Goal: Information Seeking & Learning: Learn about a topic

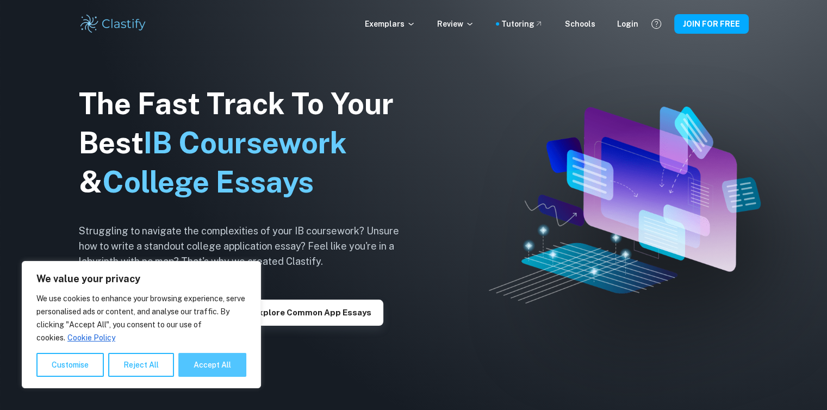
click at [192, 355] on button "Accept All" at bounding box center [212, 365] width 68 height 24
checkbox input "true"
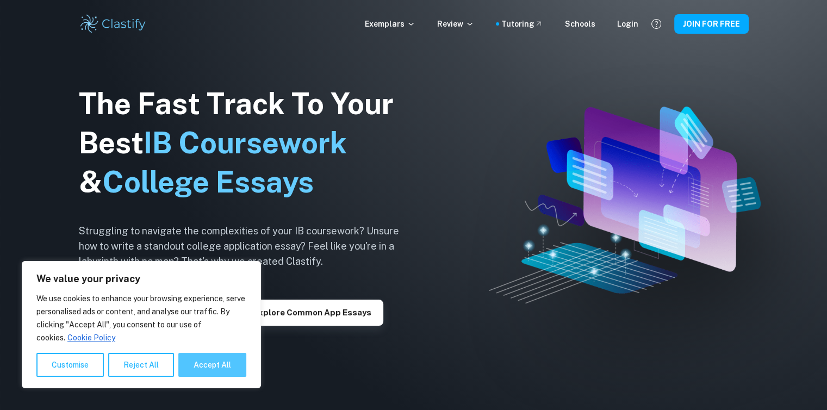
checkbox input "true"
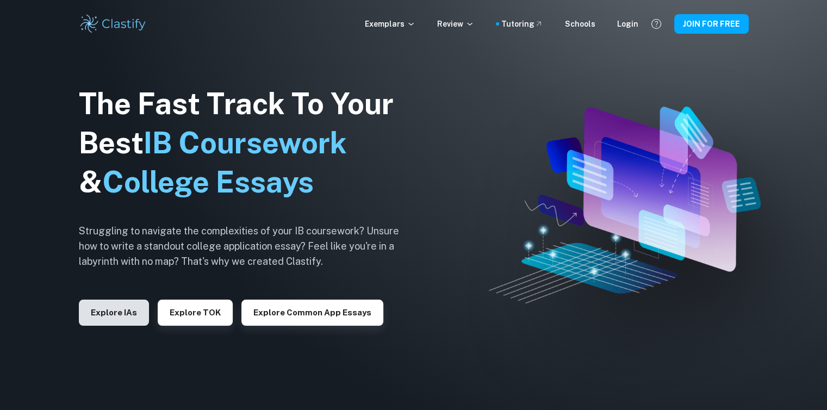
click at [129, 314] on button "Explore IAs" at bounding box center [114, 312] width 70 height 26
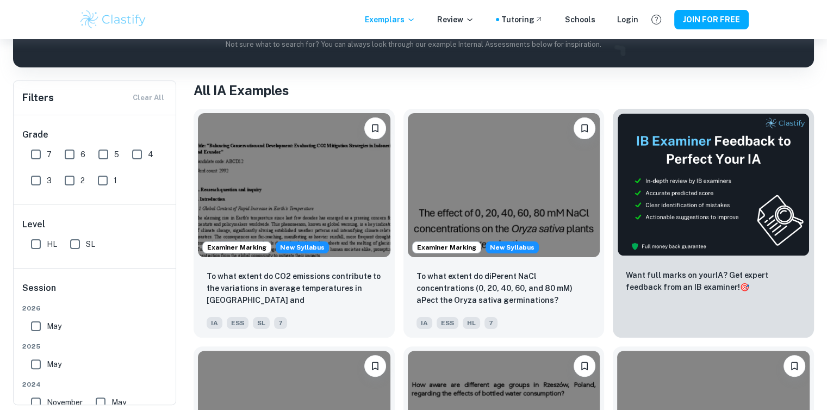
scroll to position [176, 0]
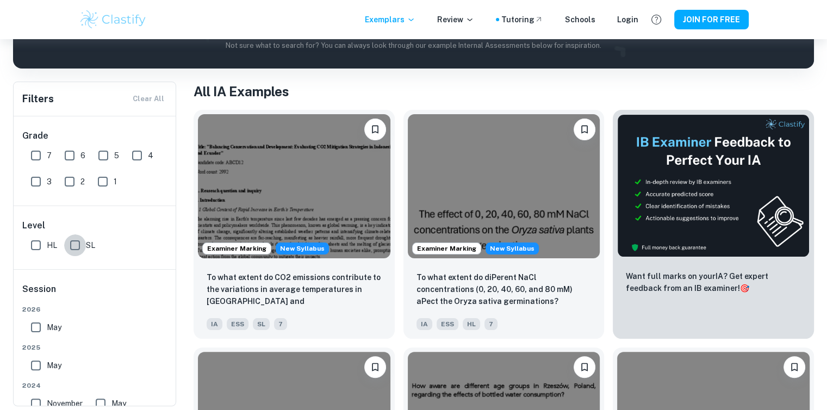
click at [68, 243] on input "SL" at bounding box center [75, 245] width 22 height 22
checkbox input "true"
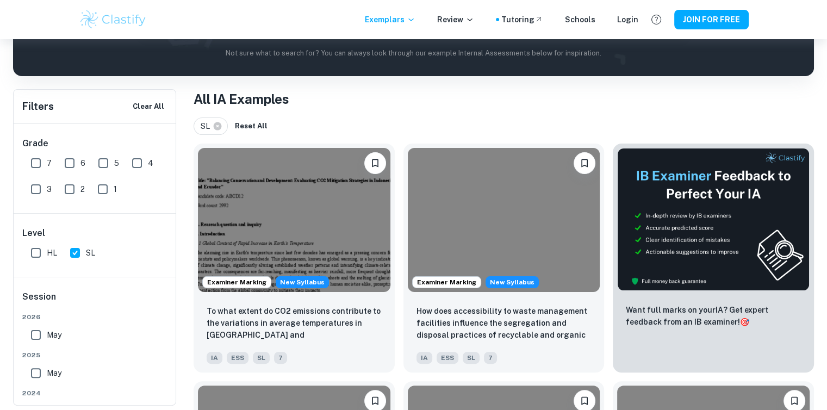
scroll to position [0, 0]
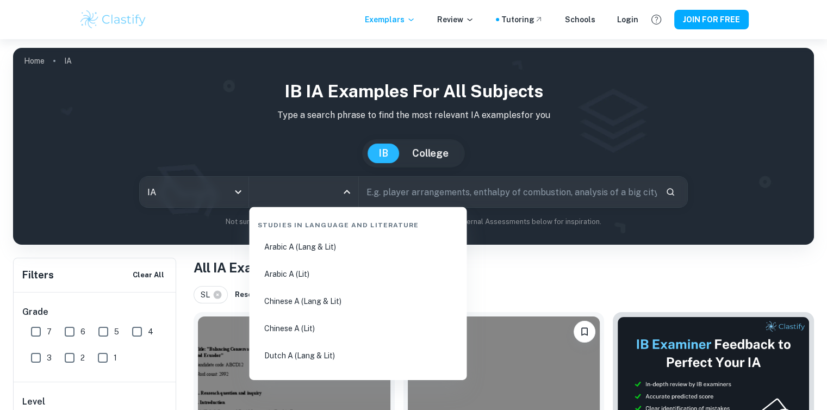
click at [320, 194] on input "All Subjects" at bounding box center [295, 192] width 83 height 21
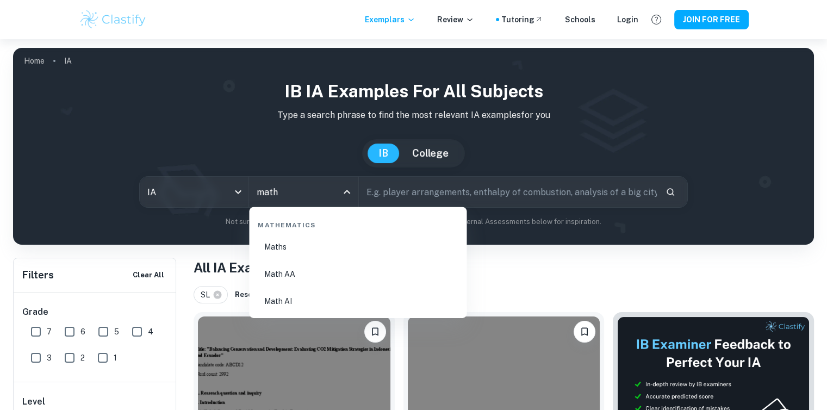
click at [328, 278] on li "Math AA" at bounding box center [357, 273] width 209 height 25
type input "Math AA"
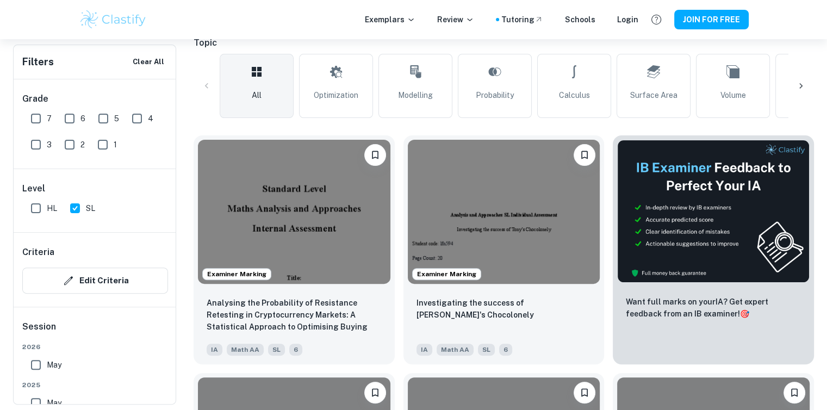
scroll to position [276, 0]
click at [706, 21] on button "JOIN FOR FREE" at bounding box center [711, 20] width 74 height 20
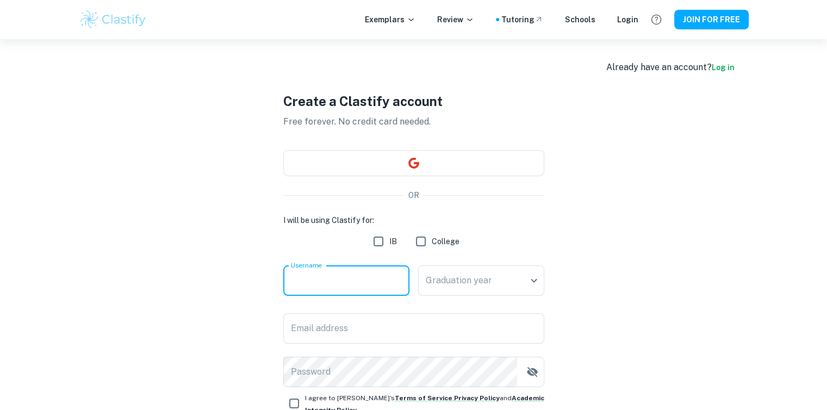
click at [352, 283] on input "Username" at bounding box center [346, 280] width 126 height 30
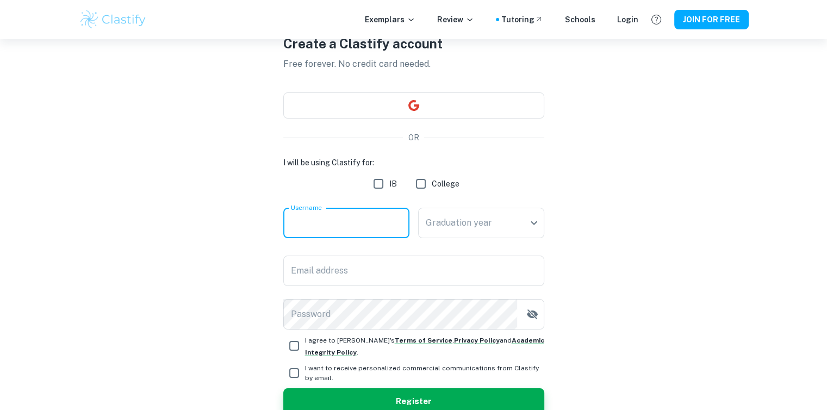
scroll to position [60, 0]
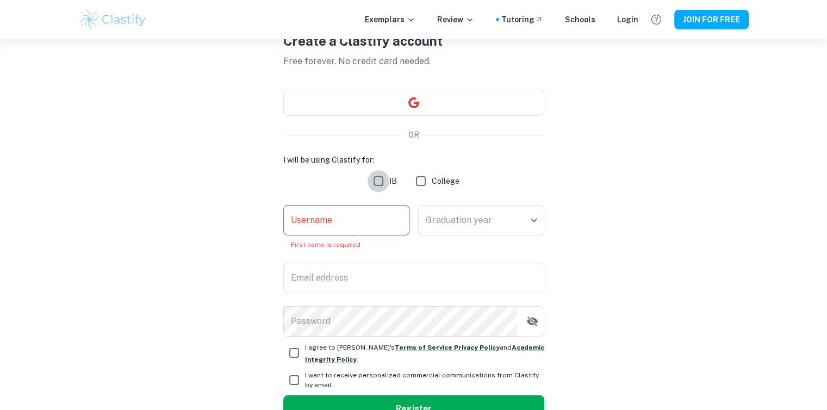
click at [380, 185] on input "IB" at bounding box center [378, 181] width 22 height 22
checkbox input "true"
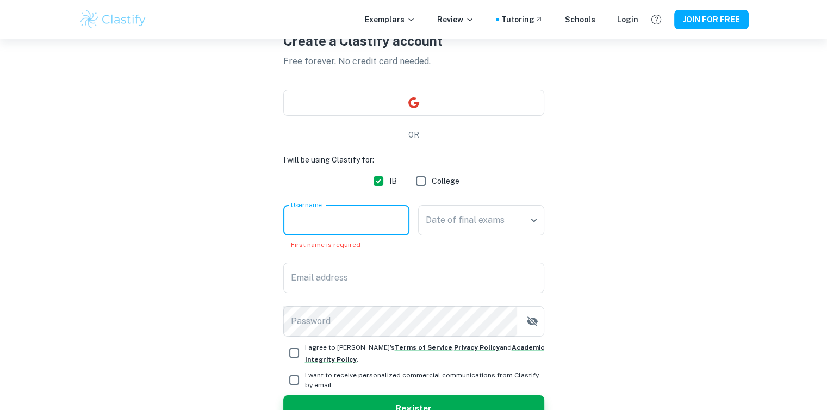
click at [347, 234] on input "Username" at bounding box center [346, 220] width 126 height 30
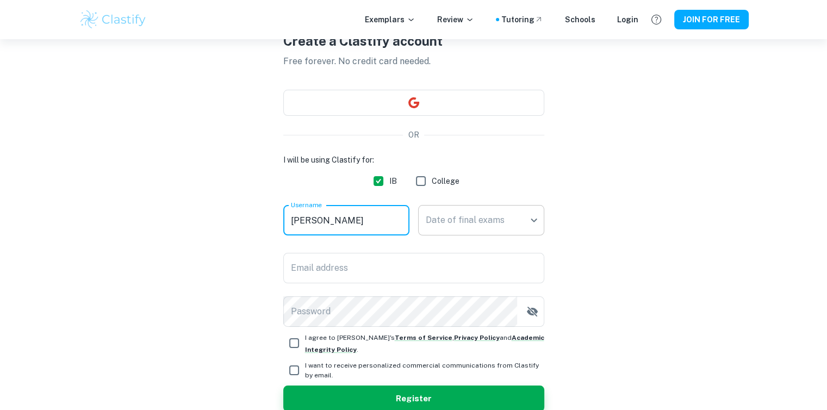
type input "[PERSON_NAME]"
click at [506, 207] on body "We value your privacy We use cookies to enhance your browsing experience, serve…" at bounding box center [413, 184] width 827 height 410
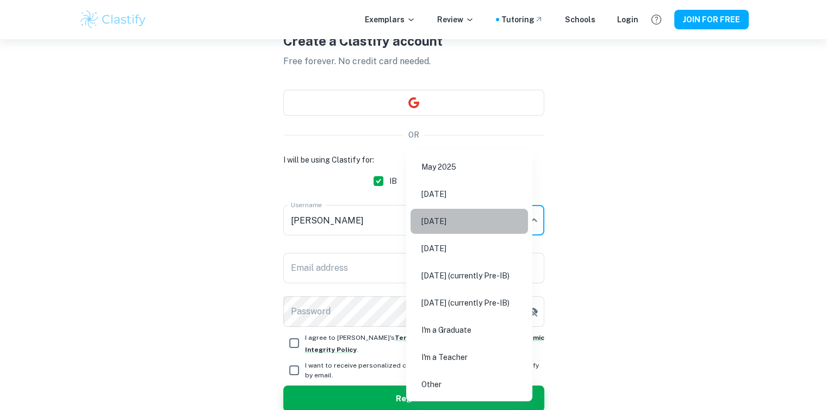
click at [478, 221] on li "[DATE]" at bounding box center [468, 221] width 117 height 25
type input "M26"
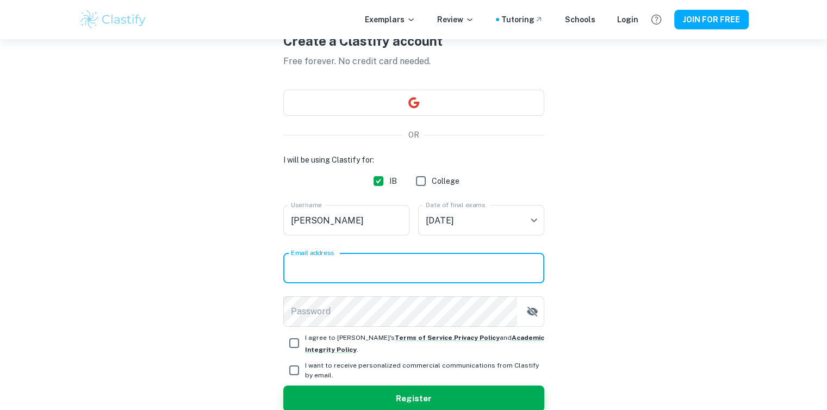
click at [361, 261] on input "Email address" at bounding box center [413, 268] width 261 height 30
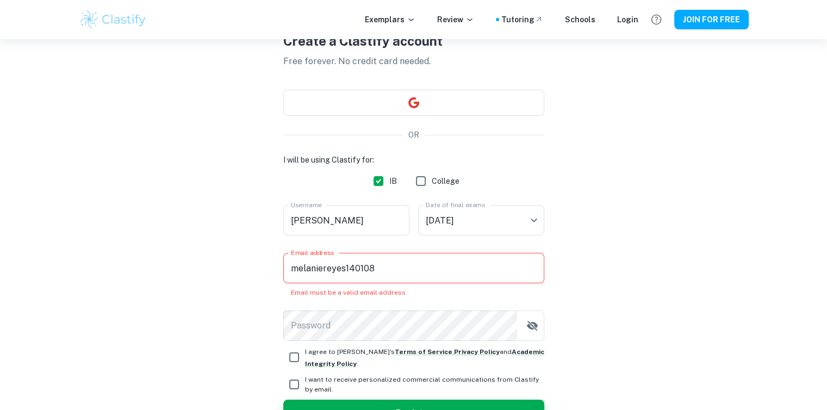
click at [600, 286] on div "Create a Clastify account Free forever. No credit card needed. OR I will be usi…" at bounding box center [413, 228] width 669 height 499
click at [447, 284] on div "Email address melaniereyes140108 Email address Email must be a valid email addr…" at bounding box center [413, 275] width 261 height 45
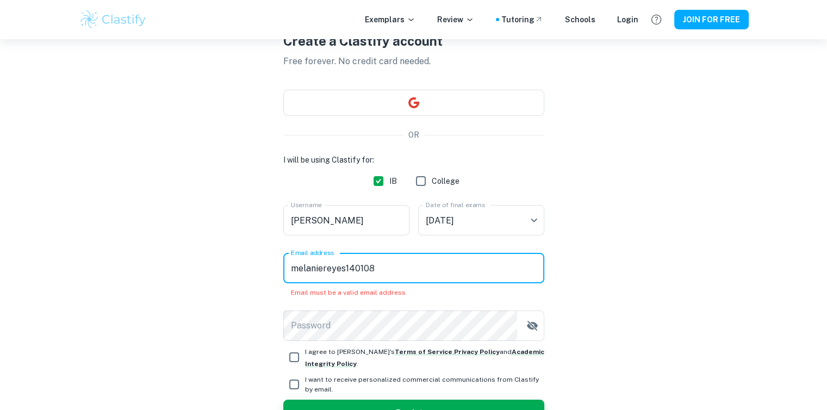
click at [439, 264] on input "melaniereyes140108" at bounding box center [413, 268] width 261 height 30
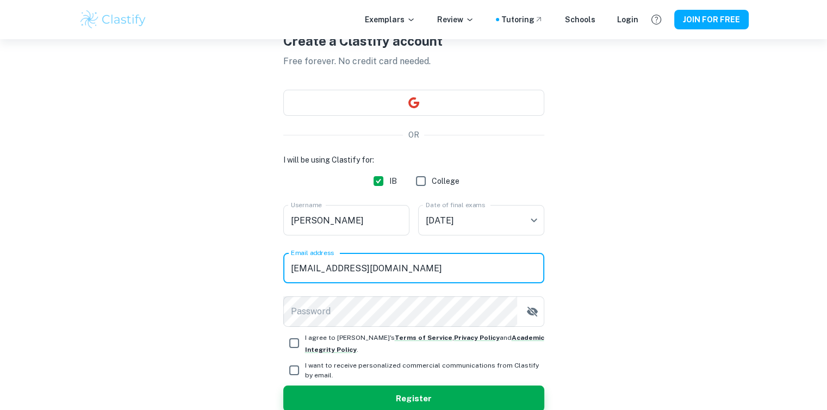
type input "[EMAIL_ADDRESS][DOMAIN_NAME]"
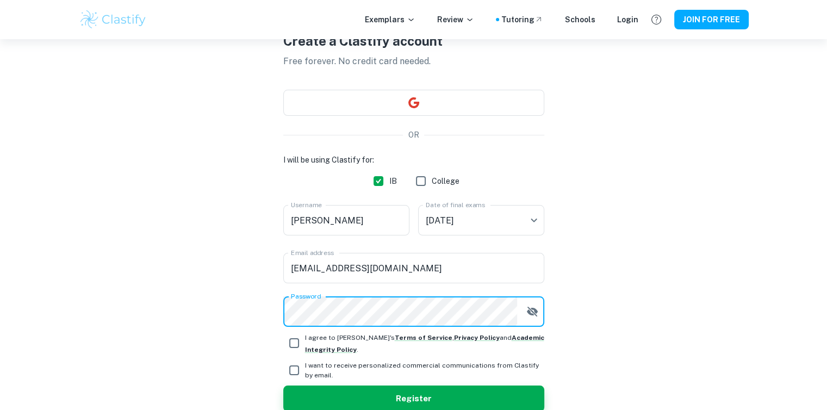
click at [283, 385] on button "Register" at bounding box center [413, 398] width 261 height 26
click at [290, 344] on input "I agree to [PERSON_NAME]'s Terms of Service , Privacy Policy and Academic Integ…" at bounding box center [294, 343] width 22 height 22
checkbox input "true"
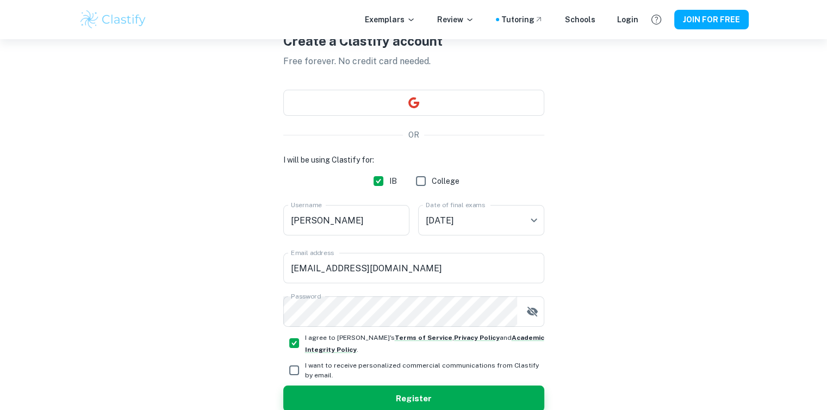
click at [295, 364] on input "I want to receive personalized commercial communications from Clastify by email." at bounding box center [294, 370] width 22 height 22
checkbox input "true"
click at [533, 311] on icon "button" at bounding box center [531, 311] width 13 height 13
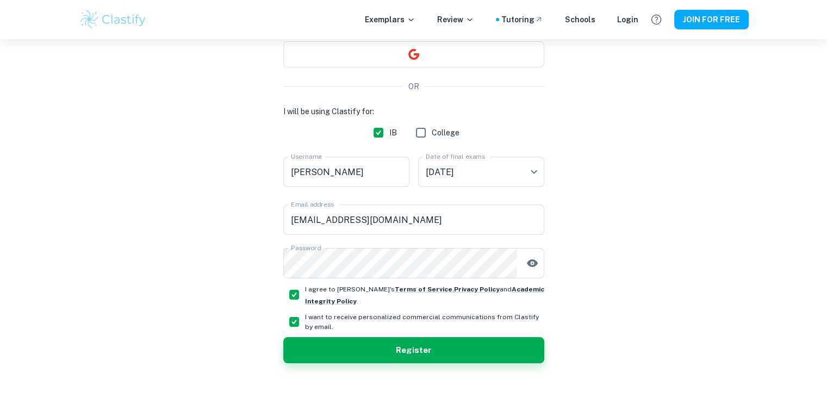
scroll to position [110, 0]
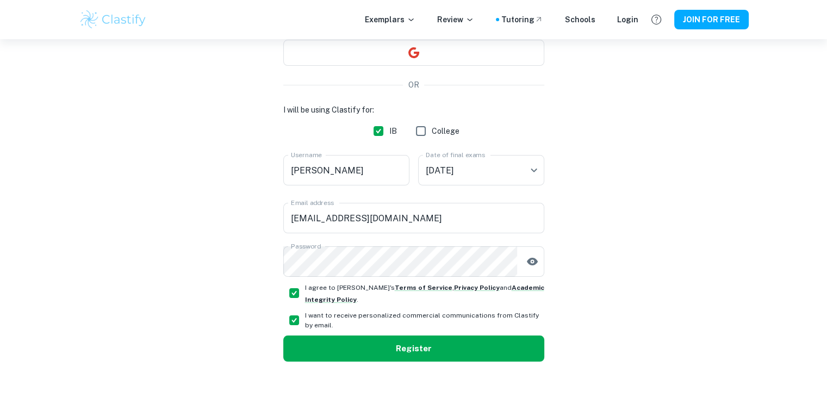
click at [483, 343] on button "Register" at bounding box center [413, 348] width 261 height 26
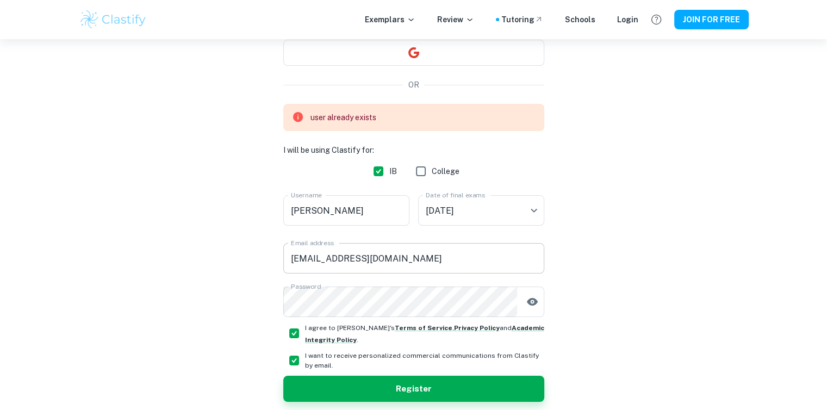
click at [391, 270] on input "[EMAIL_ADDRESS][DOMAIN_NAME]" at bounding box center [413, 258] width 261 height 30
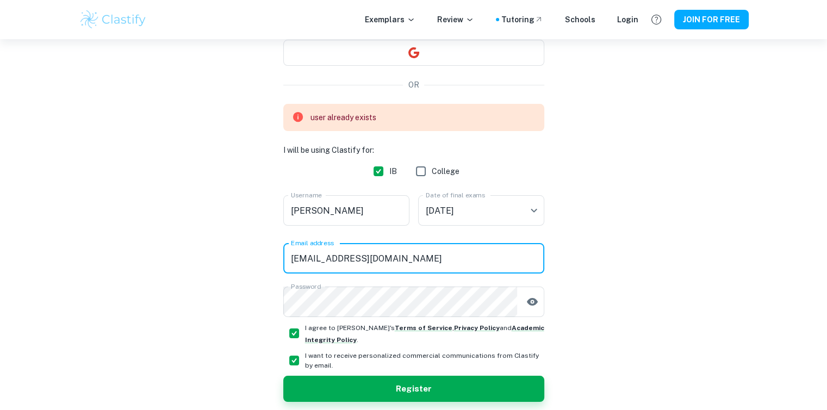
click at [327, 261] on input "[EMAIL_ADDRESS][DOMAIN_NAME]" at bounding box center [413, 258] width 261 height 30
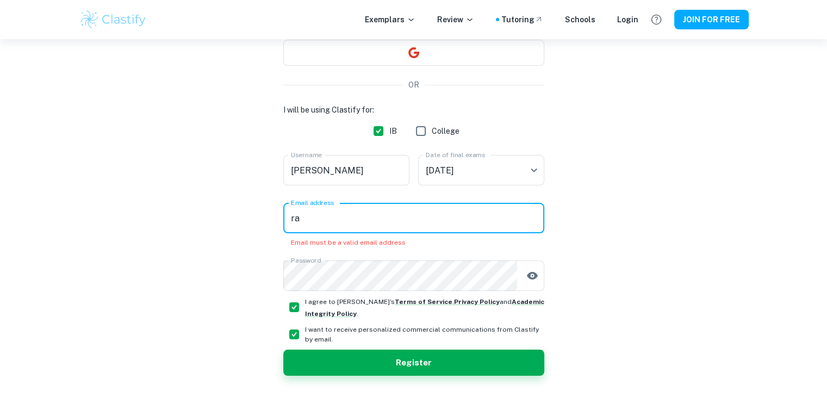
type input "r"
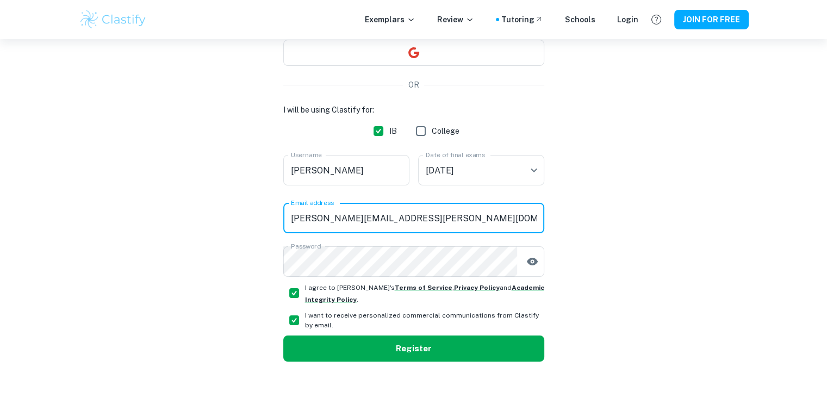
type input "[PERSON_NAME][EMAIL_ADDRESS][PERSON_NAME][DOMAIN_NAME]"
click at [478, 354] on button "Register" at bounding box center [413, 348] width 261 height 26
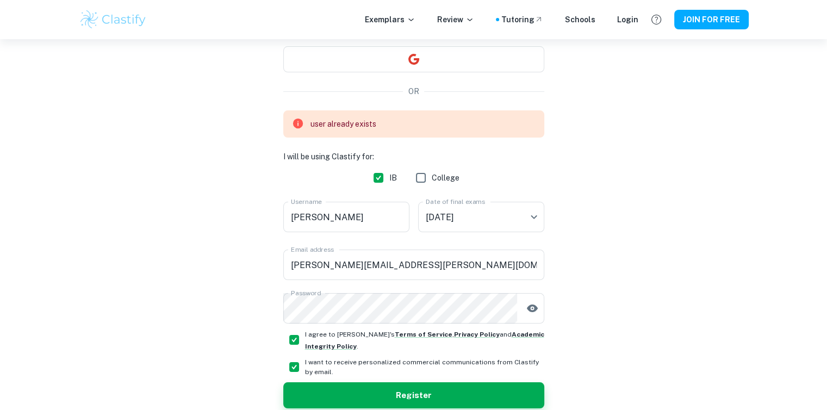
scroll to position [104, 0]
click at [369, 222] on input "[PERSON_NAME]" at bounding box center [346, 216] width 126 height 30
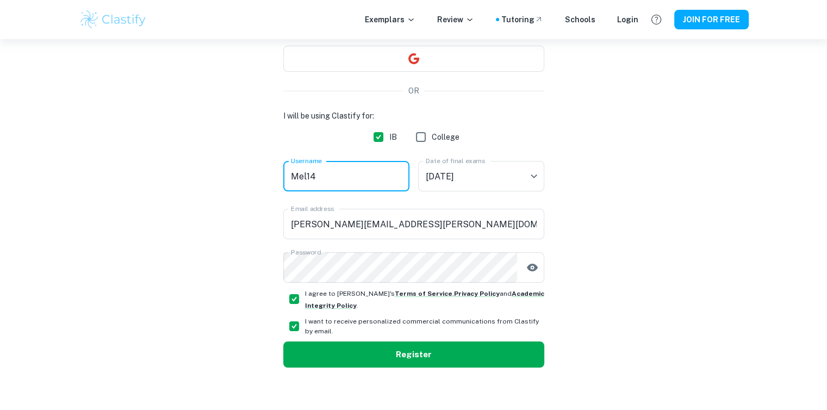
type input "Mel14"
click at [430, 359] on button "Register" at bounding box center [413, 354] width 261 height 26
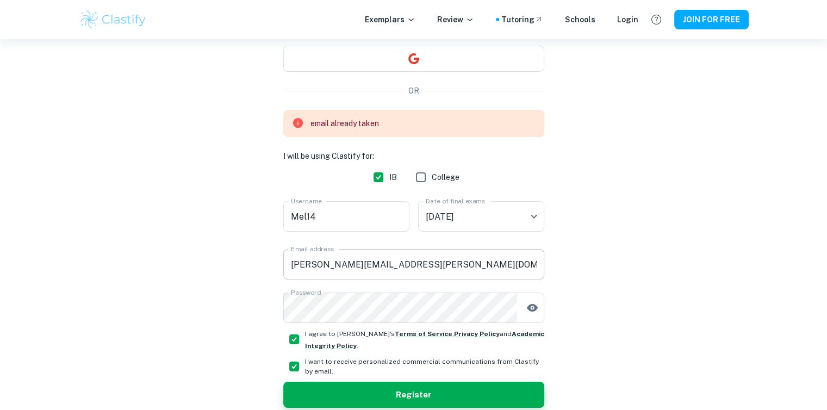
click at [379, 264] on input "[PERSON_NAME][EMAIL_ADDRESS][PERSON_NAME][DOMAIN_NAME]" at bounding box center [413, 264] width 261 height 30
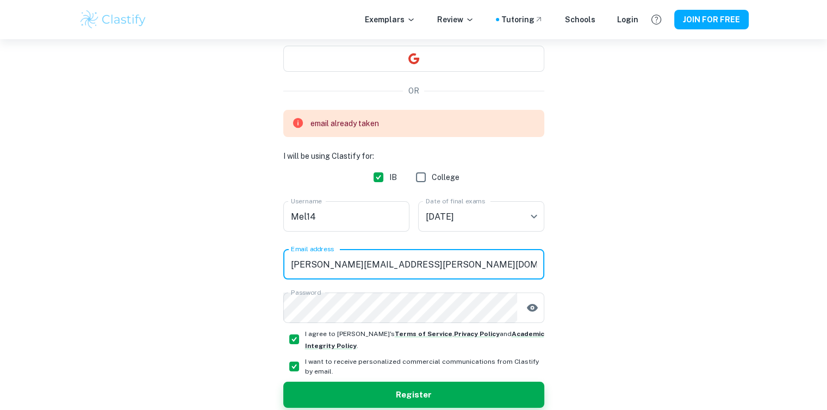
click at [379, 264] on input "[PERSON_NAME][EMAIL_ADDRESS][PERSON_NAME][DOMAIN_NAME]" at bounding box center [413, 264] width 261 height 30
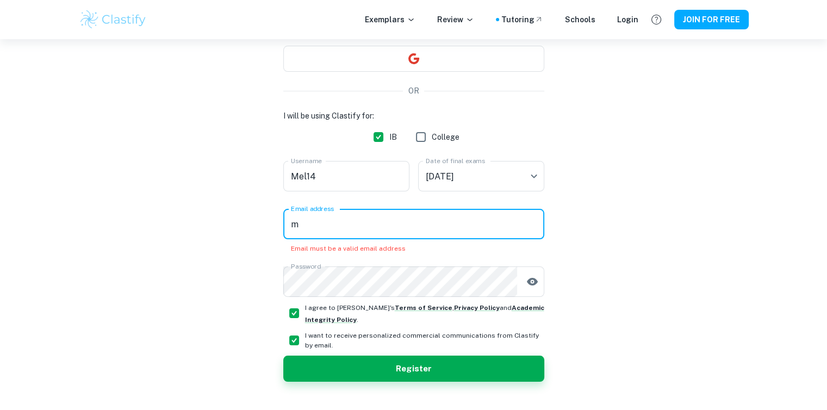
type input "[EMAIL_ADDRESS][DOMAIN_NAME]"
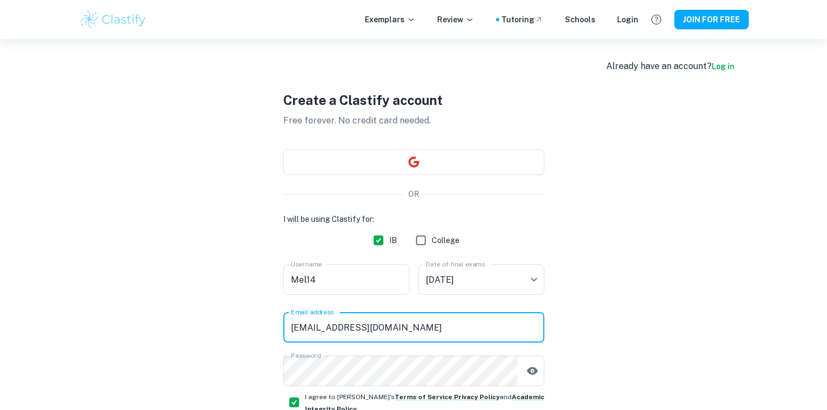
scroll to position [0, 0]
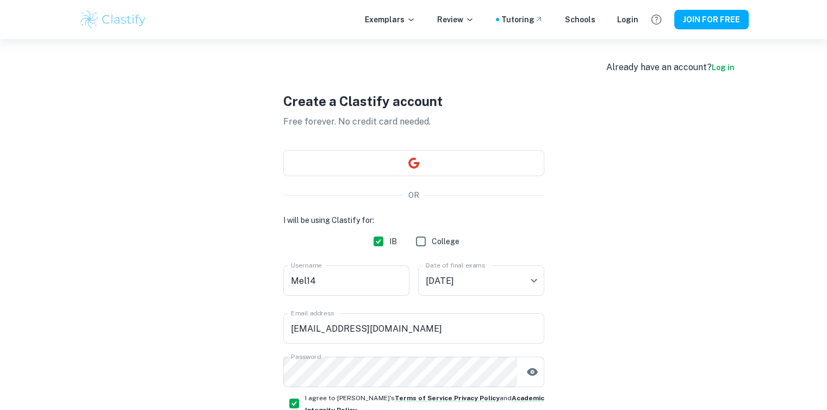
drag, startPoint x: 621, startPoint y: 233, endPoint x: 593, endPoint y: 248, distance: 31.4
click at [593, 248] on div "Create a Clastify account Free forever. No credit card needed. OR I will be usi…" at bounding box center [413, 281] width 669 height 485
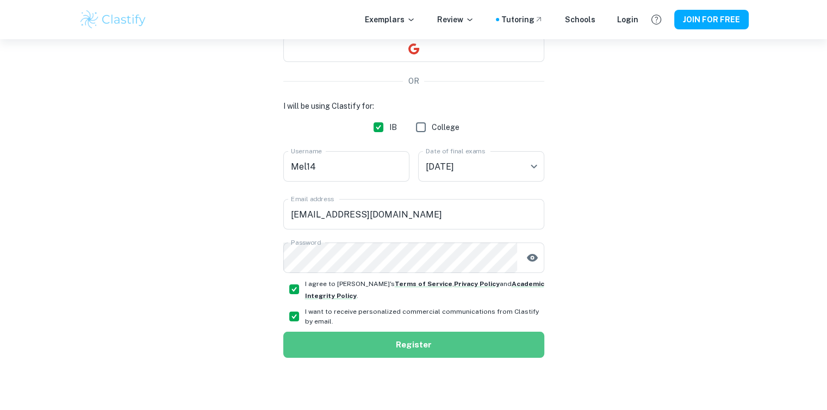
click at [443, 346] on button "Register" at bounding box center [413, 344] width 261 height 26
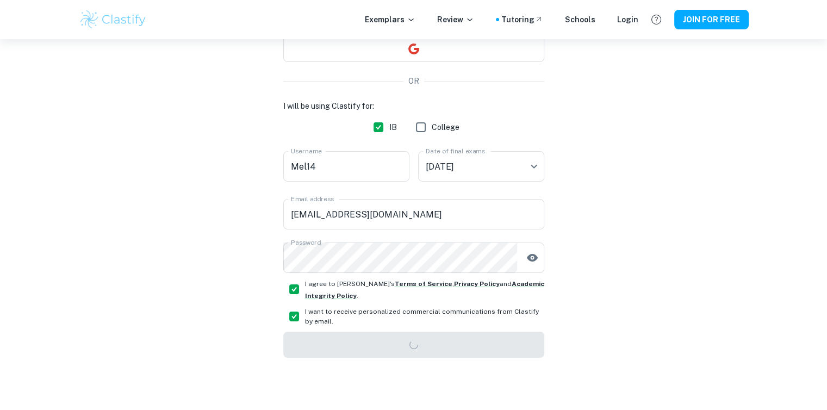
scroll to position [39, 0]
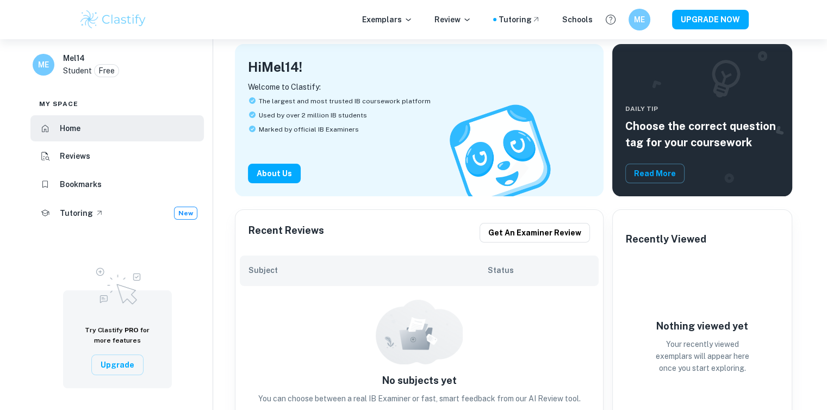
scroll to position [76, 0]
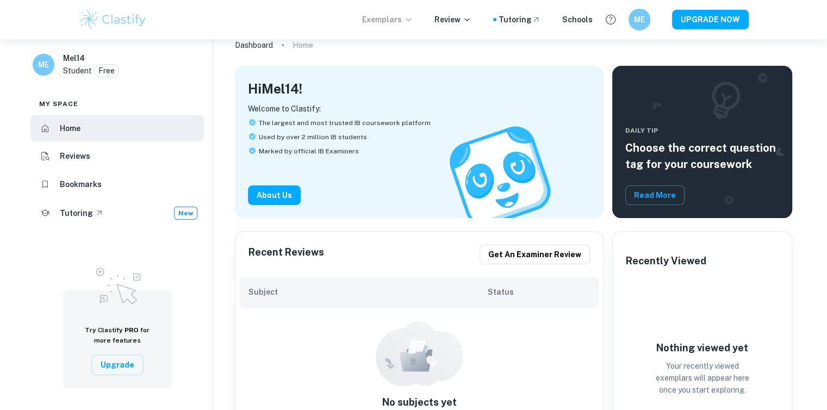
click at [391, 17] on p "Exemplars" at bounding box center [387, 20] width 51 height 12
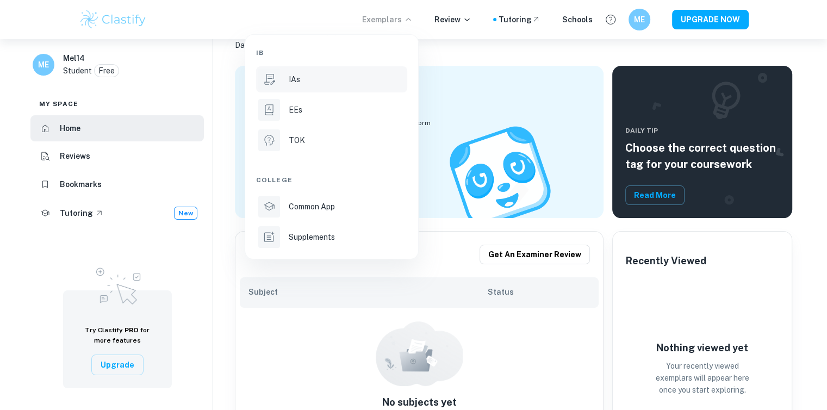
click at [323, 74] on div "IAs" at bounding box center [347, 79] width 116 height 12
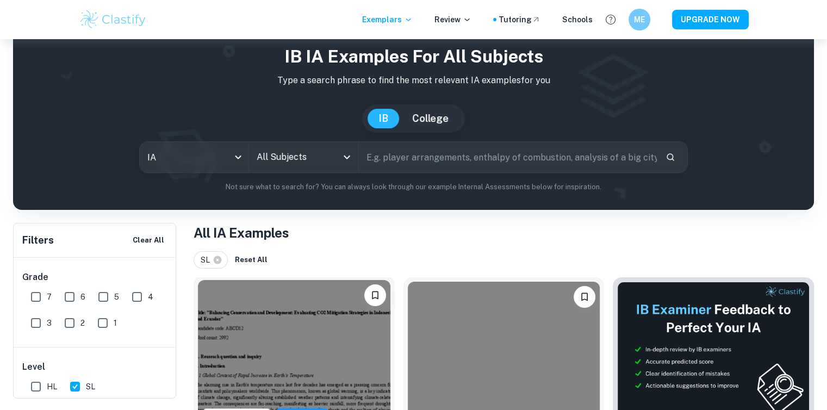
scroll to position [18, 0]
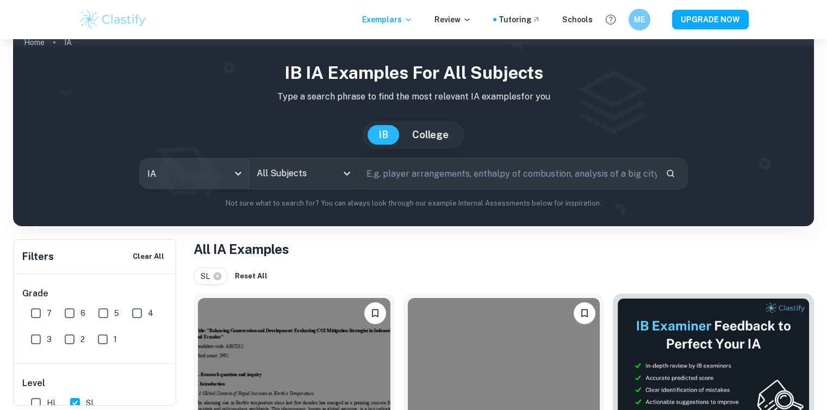
click at [248, 178] on body "We value your privacy We use cookies to enhance your browsing experience, serve…" at bounding box center [413, 226] width 827 height 410
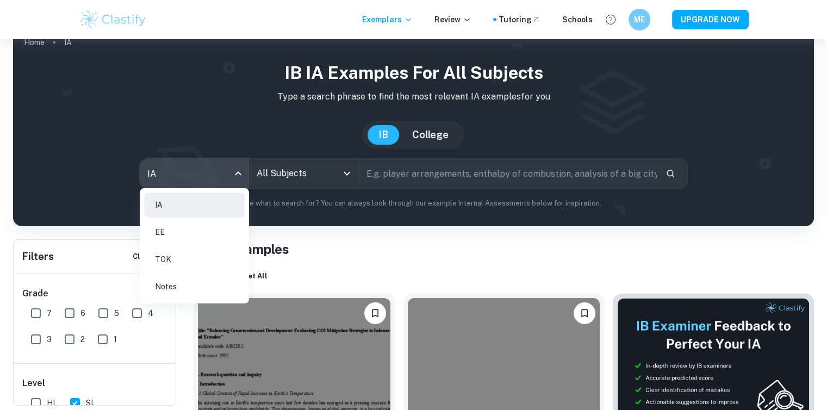
click at [288, 181] on div at bounding box center [413, 205] width 827 height 410
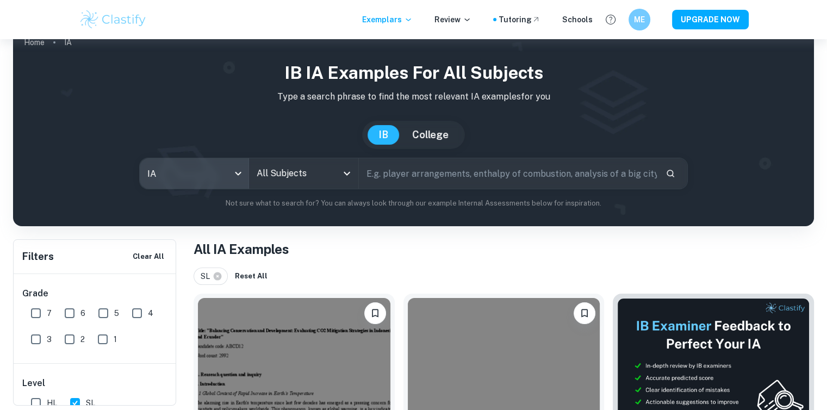
click at [303, 168] on input "All Subjects" at bounding box center [295, 173] width 83 height 21
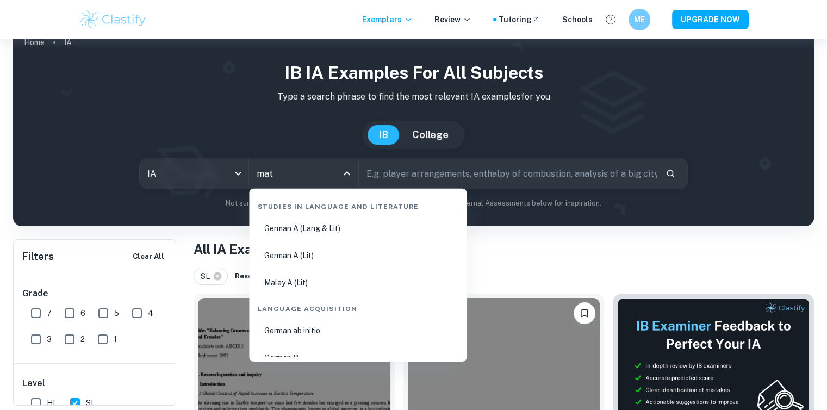
type input "math"
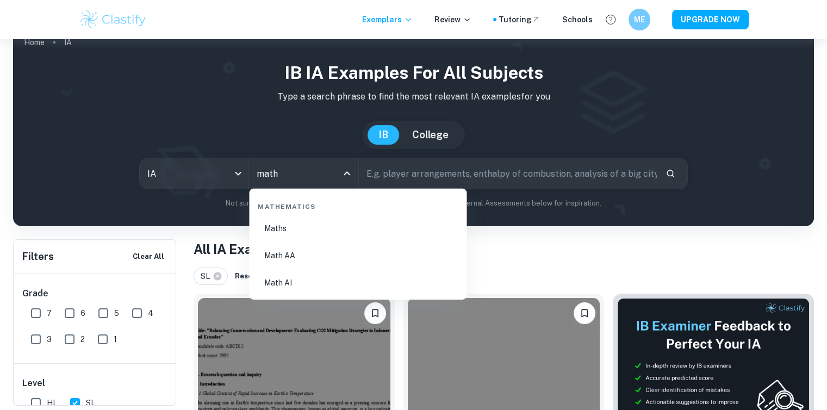
click at [304, 253] on li "Math AA" at bounding box center [357, 255] width 209 height 25
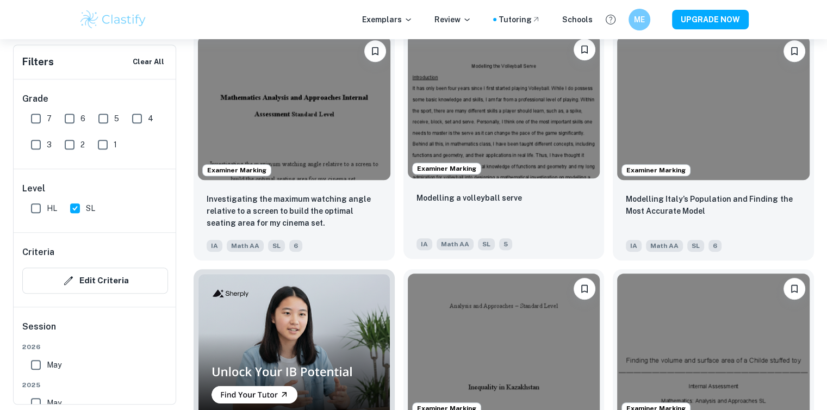
scroll to position [566, 0]
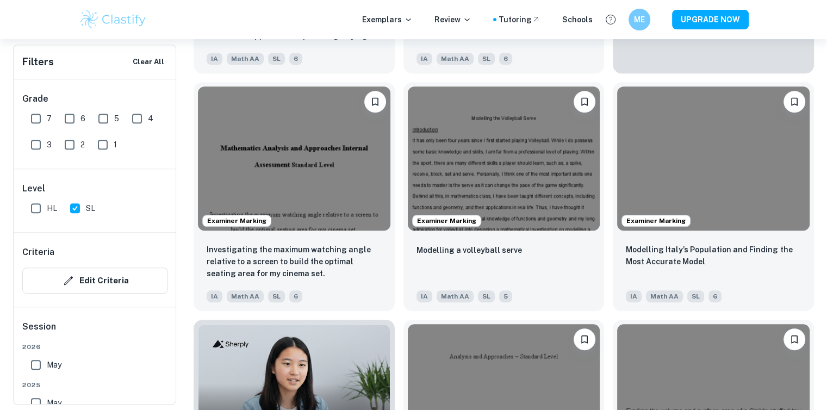
click at [40, 117] on input "7" at bounding box center [36, 119] width 22 height 22
checkbox input "true"
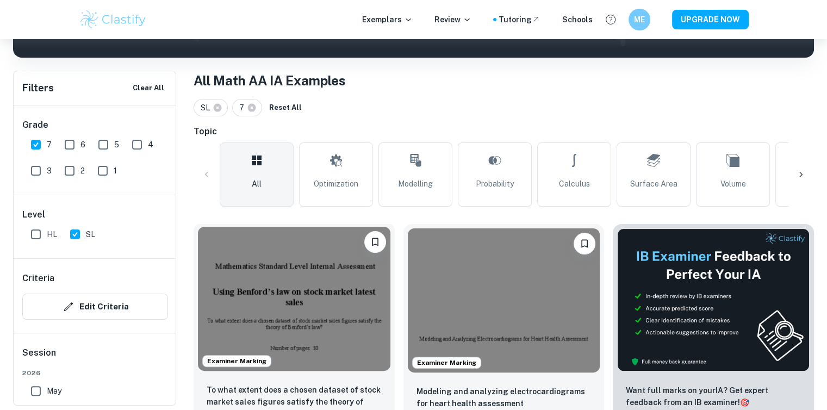
scroll to position [188, 0]
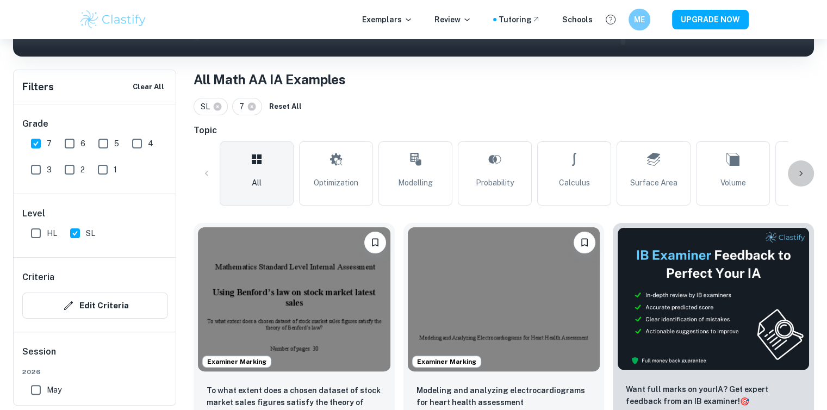
click at [799, 171] on icon at bounding box center [800, 173] width 3 height 5
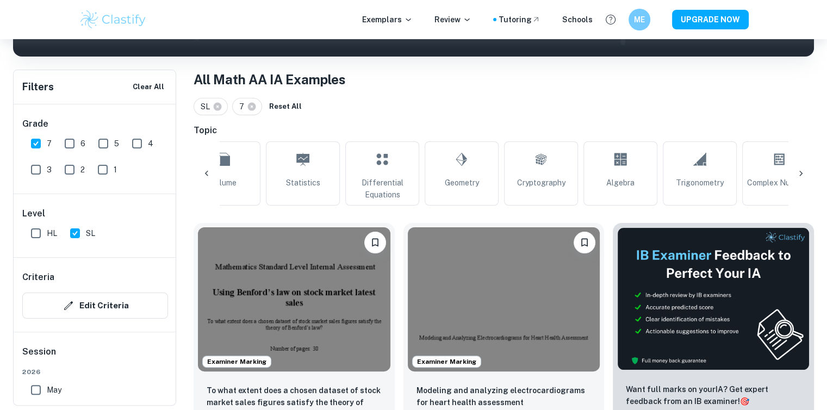
scroll to position [0, 510]
click at [799, 171] on icon at bounding box center [800, 173] width 3 height 5
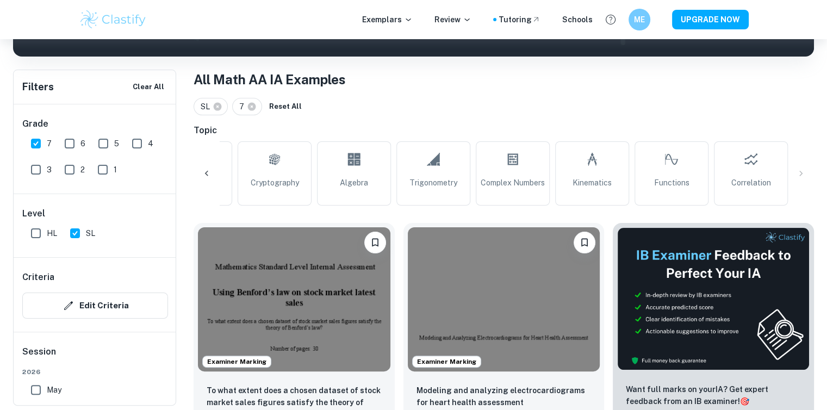
click at [799, 171] on div "All Optimization Modelling Probability Calculus Surface Area Volume Statistics …" at bounding box center [503, 173] width 620 height 64
click at [206, 179] on div at bounding box center [206, 173] width 26 height 26
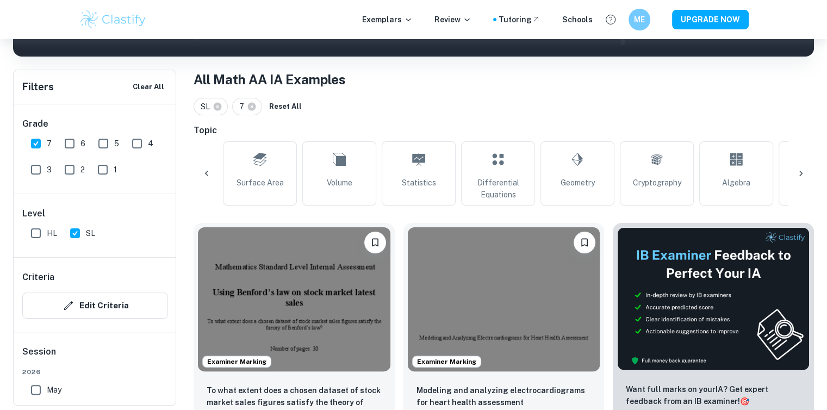
scroll to position [0, 265]
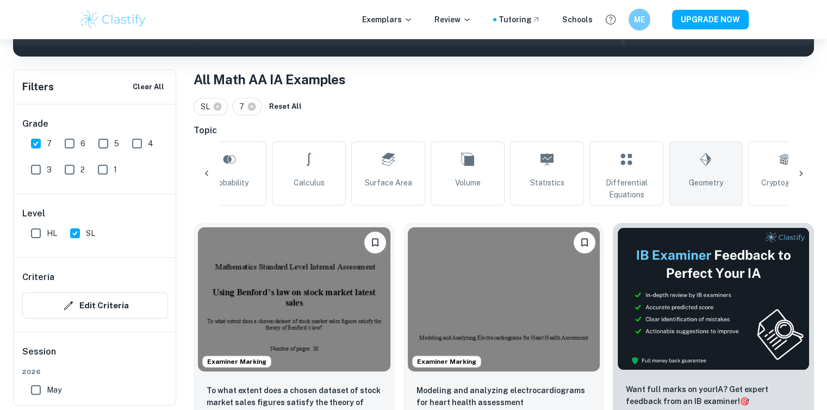
click at [684, 179] on link "Geometry" at bounding box center [705, 173] width 74 height 64
type input "Geometry"
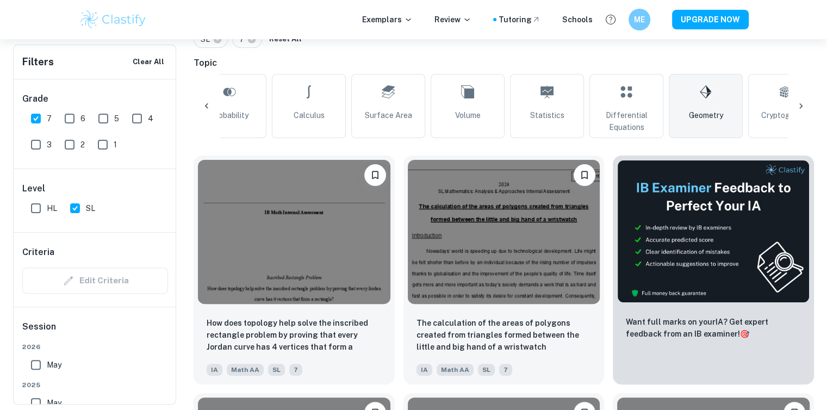
scroll to position [256, 0]
click at [32, 118] on input "7" at bounding box center [36, 119] width 22 height 22
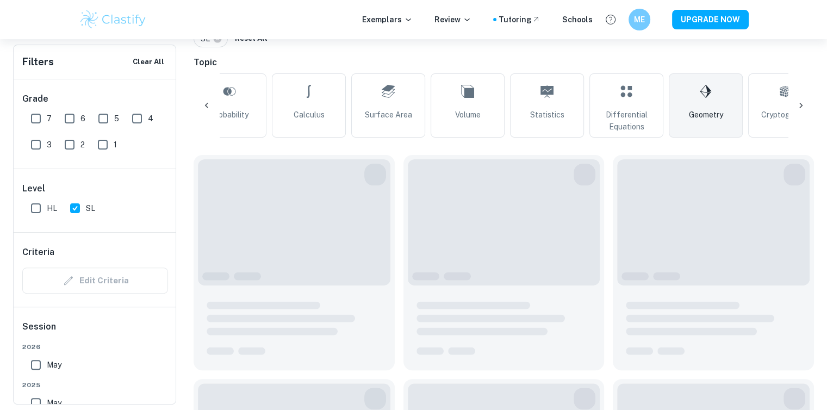
click at [37, 118] on input "7" at bounding box center [36, 119] width 22 height 22
checkbox input "true"
click at [74, 115] on input "6" at bounding box center [70, 119] width 22 height 22
checkbox input "true"
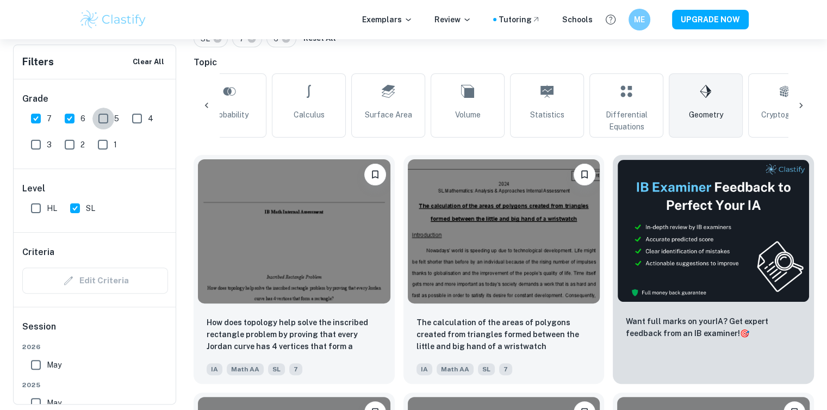
click at [100, 116] on input "5" at bounding box center [103, 119] width 22 height 22
checkbox input "true"
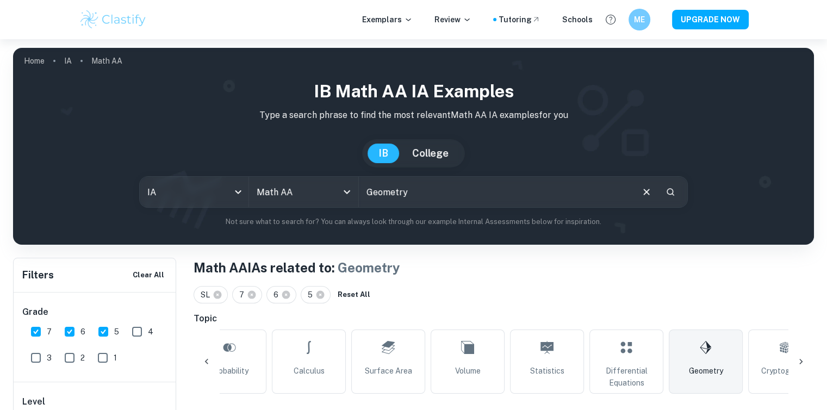
scroll to position [62, 0]
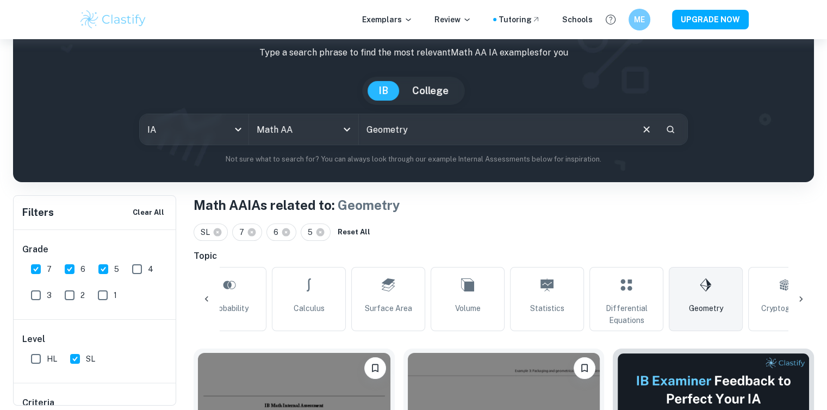
click at [424, 131] on input "Geometry" at bounding box center [495, 129] width 273 height 30
click at [433, 130] on input "Geometry [PERSON_NAME]" at bounding box center [495, 129] width 273 height 30
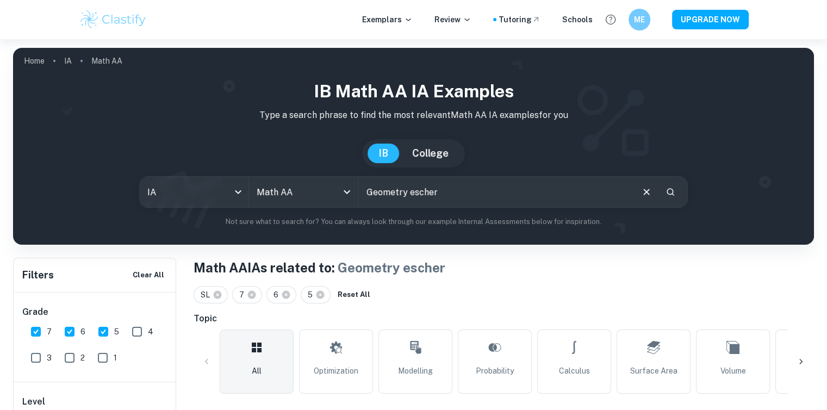
click at [393, 190] on input "Geometry escher" at bounding box center [495, 192] width 273 height 30
drag, startPoint x: 403, startPoint y: 197, endPoint x: 262, endPoint y: 184, distance: 141.9
click at [262, 184] on div "IA ia All Subjects Math AA All Subjects escher ​" at bounding box center [413, 192] width 548 height 32
click at [402, 196] on input "tesselation" at bounding box center [495, 192] width 273 height 30
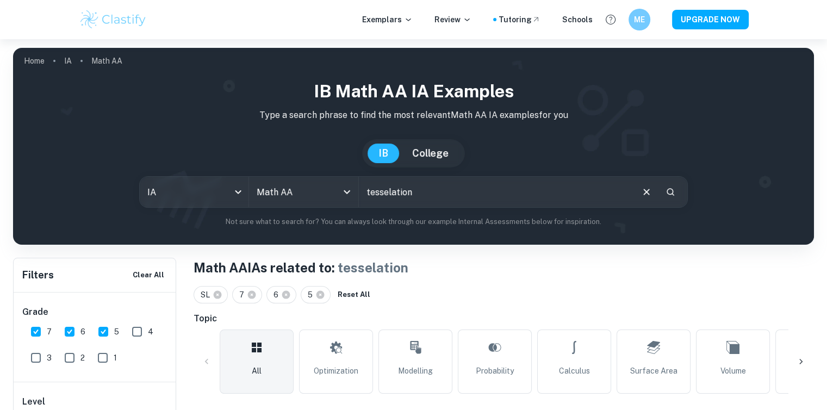
click at [402, 196] on input "tesselation" at bounding box center [495, 192] width 273 height 30
paste input "lations"
click at [431, 190] on input "tessellation}" at bounding box center [495, 192] width 273 height 30
type input "tessellation"
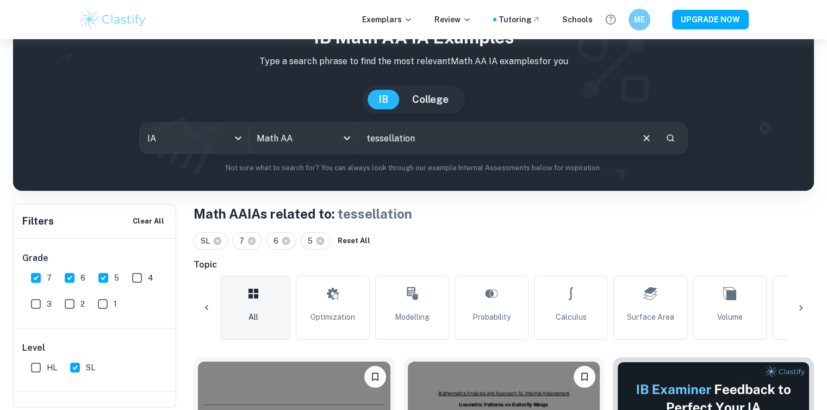
scroll to position [52, 0]
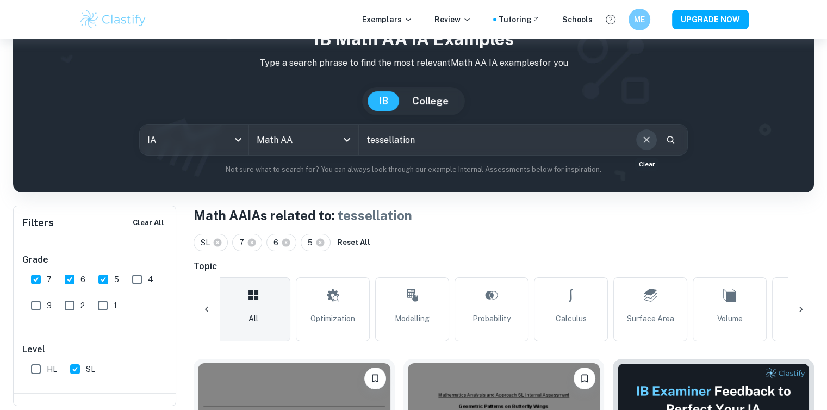
click at [641, 139] on icon "Clear" at bounding box center [646, 140] width 12 height 12
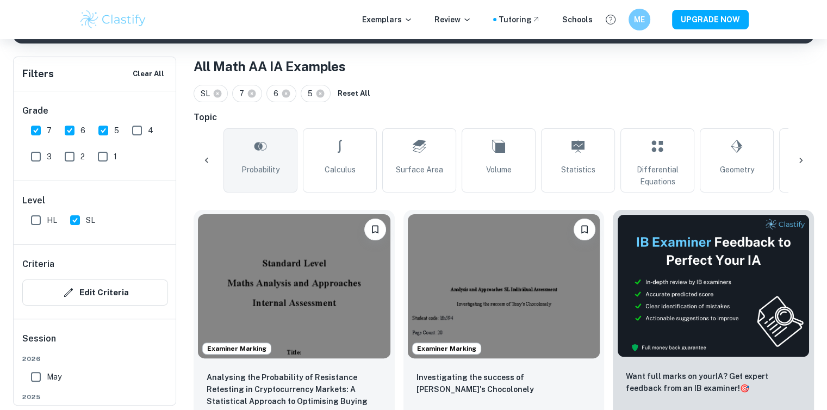
scroll to position [0, 327]
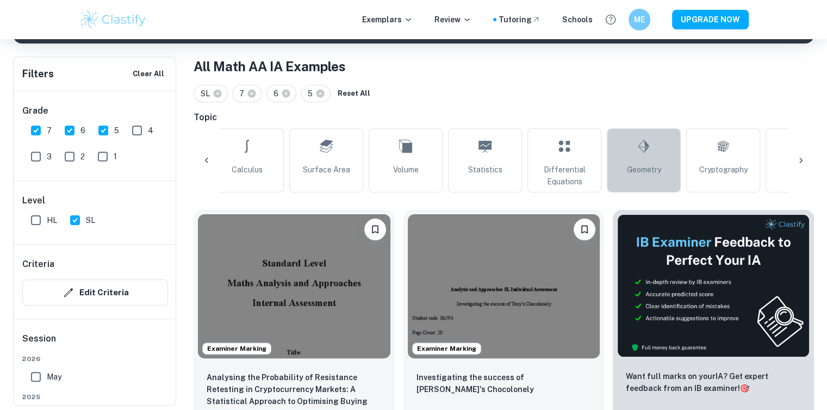
click at [615, 160] on link "Geometry" at bounding box center [643, 160] width 74 height 64
type input "Geometry"
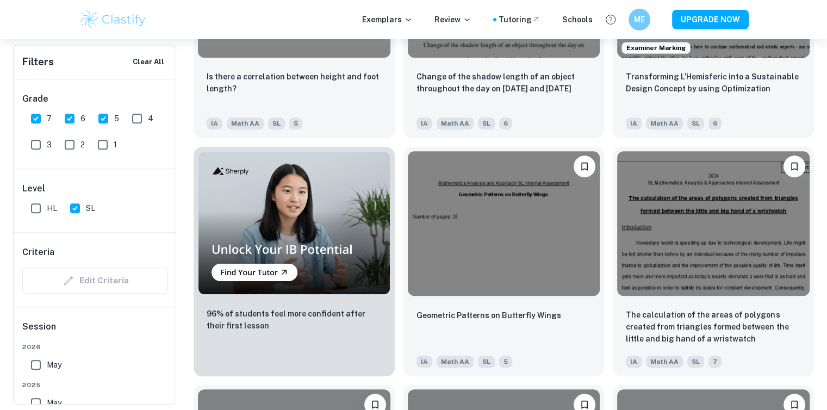
scroll to position [761, 0]
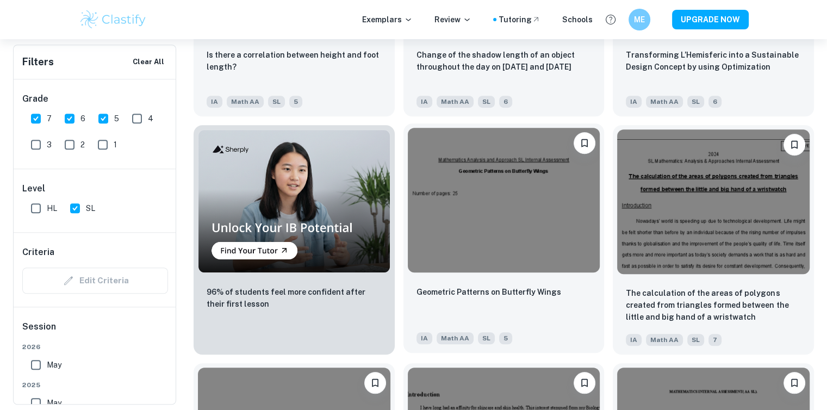
click at [465, 260] on img at bounding box center [504, 200] width 192 height 144
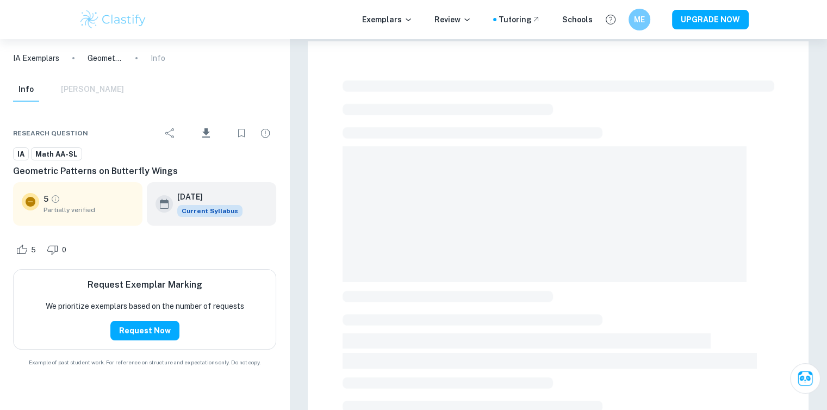
scroll to position [4, 0]
click at [52, 203] on icon "Grade partially verified" at bounding box center [56, 199] width 10 height 10
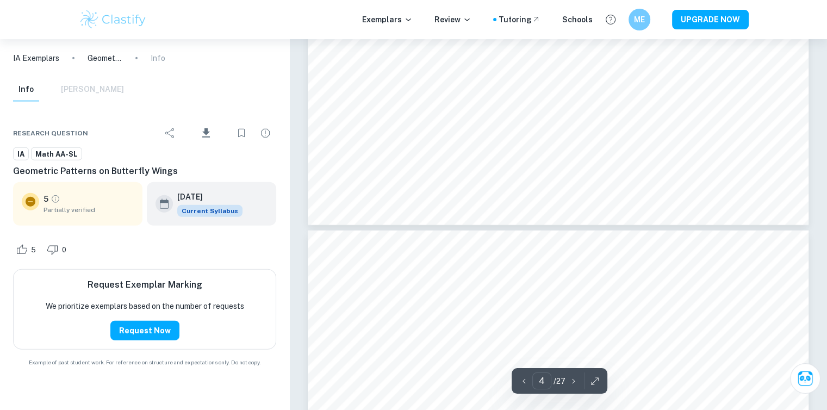
type input "5"
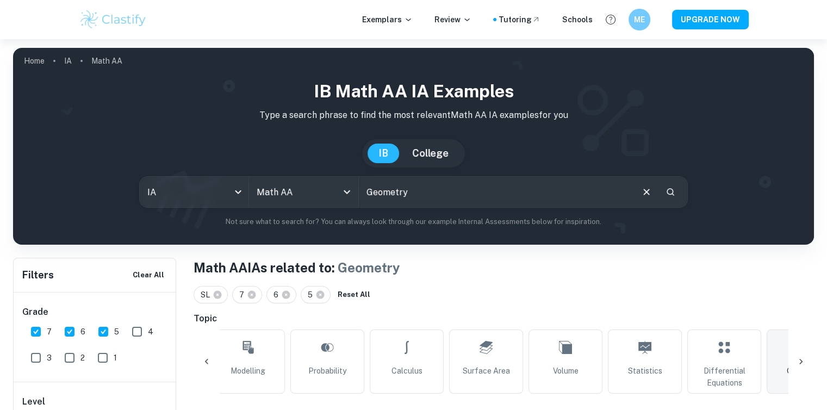
drag, startPoint x: 411, startPoint y: 191, endPoint x: 504, endPoint y: 236, distance: 103.8
click at [504, 236] on div "IB Math AA IA examples Type a search phrase to find the most relevant Math AA I…" at bounding box center [413, 157] width 800 height 175
drag, startPoint x: 443, startPoint y: 187, endPoint x: 235, endPoint y: 173, distance: 208.6
click at [235, 173] on div "IB Math AA IA examples Type a search phrase to find the most relevant Math AA I…" at bounding box center [413, 152] width 783 height 149
paste input "tessellations"
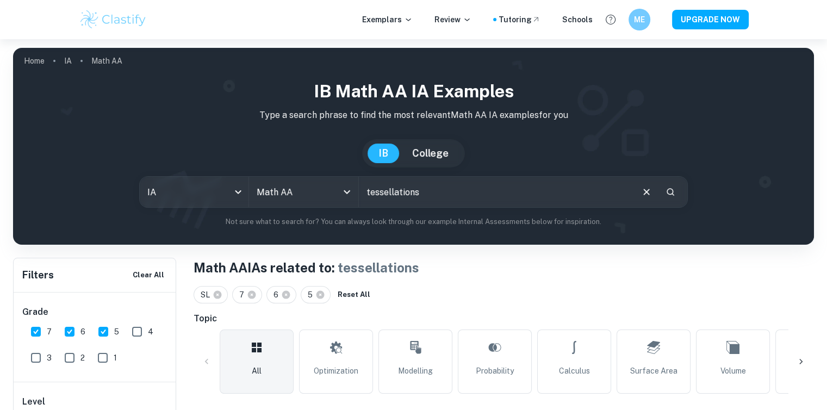
click at [404, 206] on input "tessellations" at bounding box center [495, 192] width 273 height 30
click at [410, 199] on input "tessellations" at bounding box center [495, 192] width 273 height 30
type input "teselaciones"
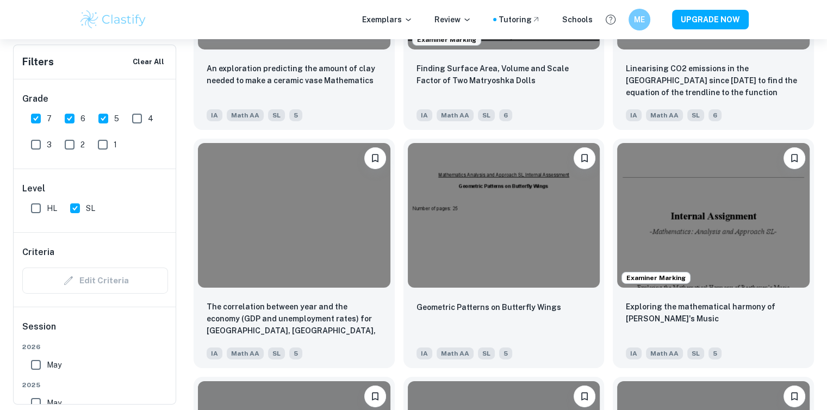
scroll to position [3673, 0]
